Goal: Check status: Check status

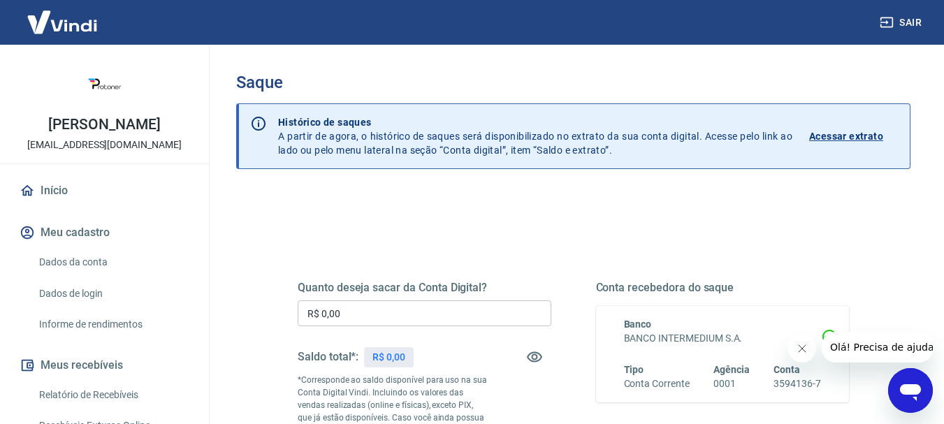
click at [417, 304] on input "R$ 0,00" at bounding box center [425, 313] width 254 height 26
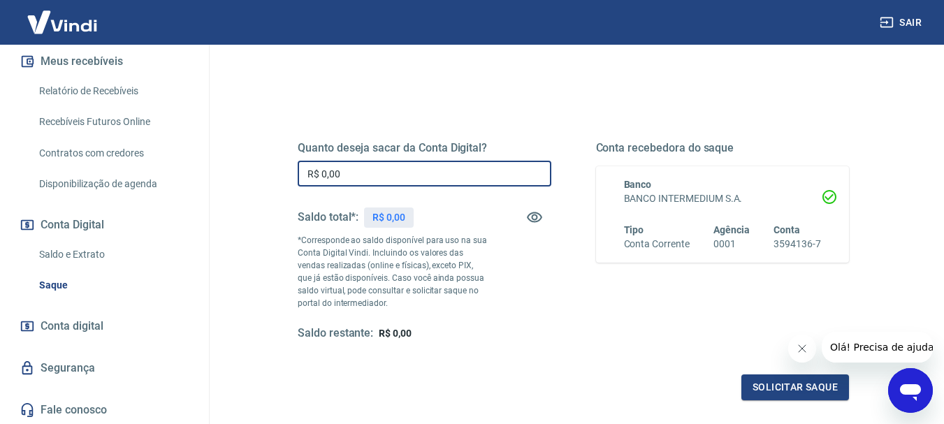
scroll to position [320, 0]
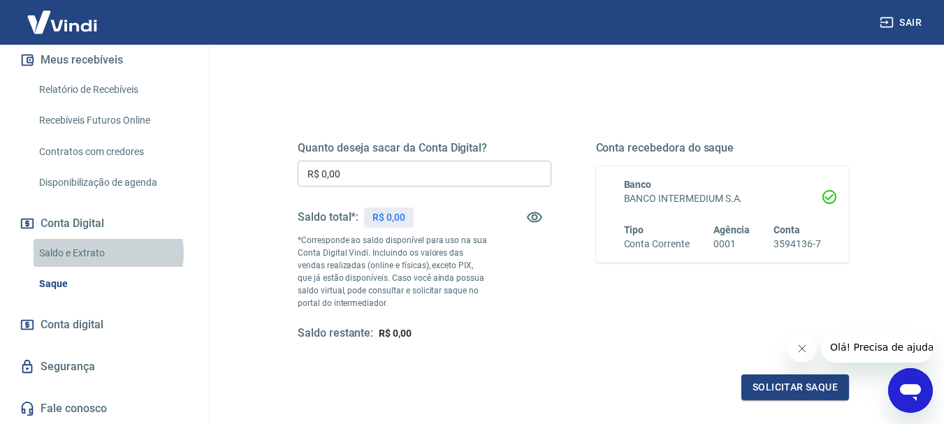
click at [103, 253] on link "Saldo e Extrato" at bounding box center [113, 253] width 159 height 29
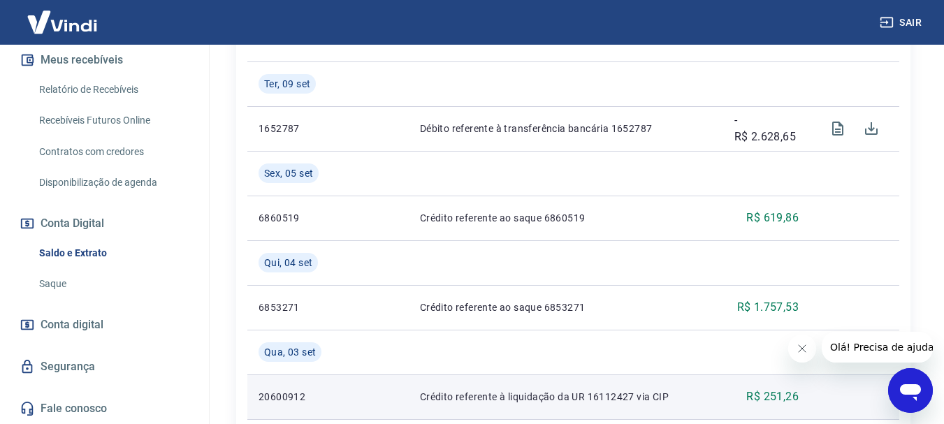
scroll to position [349, 0]
